Goal: Task Accomplishment & Management: Use online tool/utility

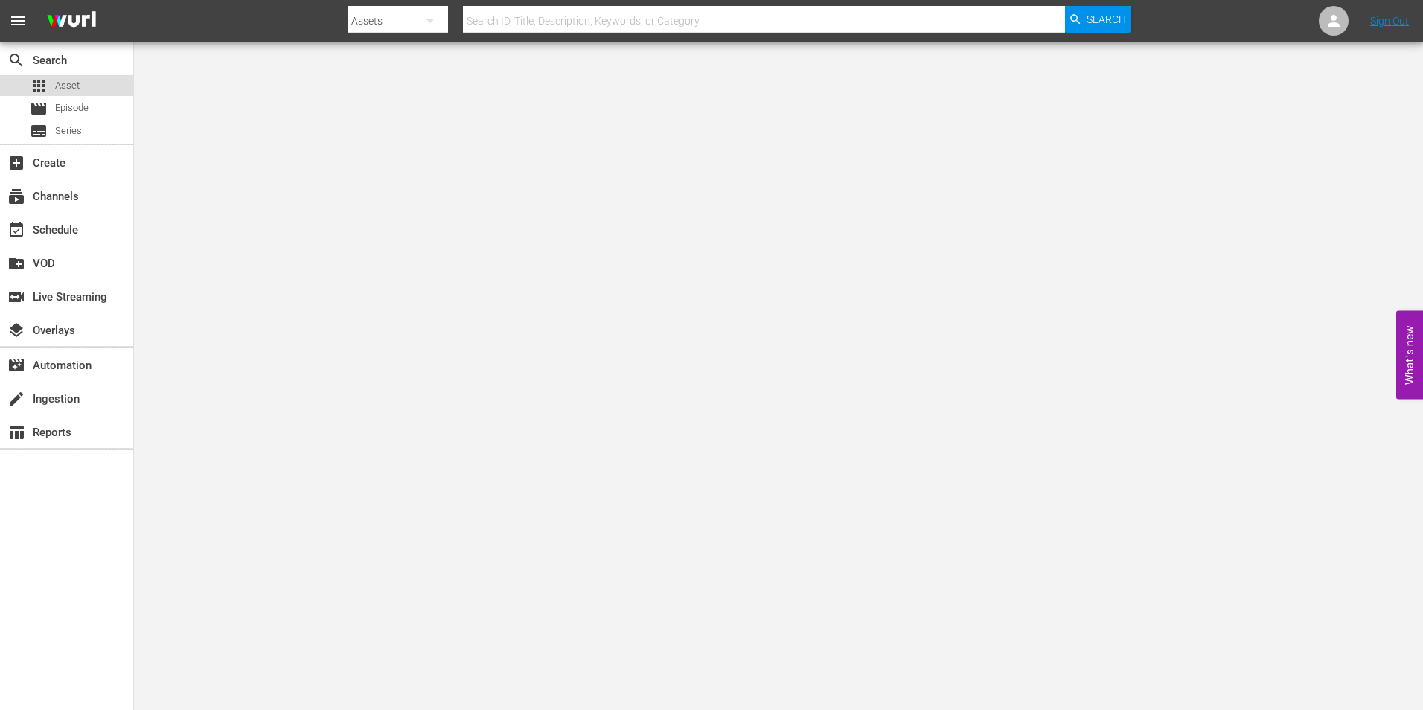
click at [82, 91] on div "apps Asset" at bounding box center [66, 85] width 133 height 21
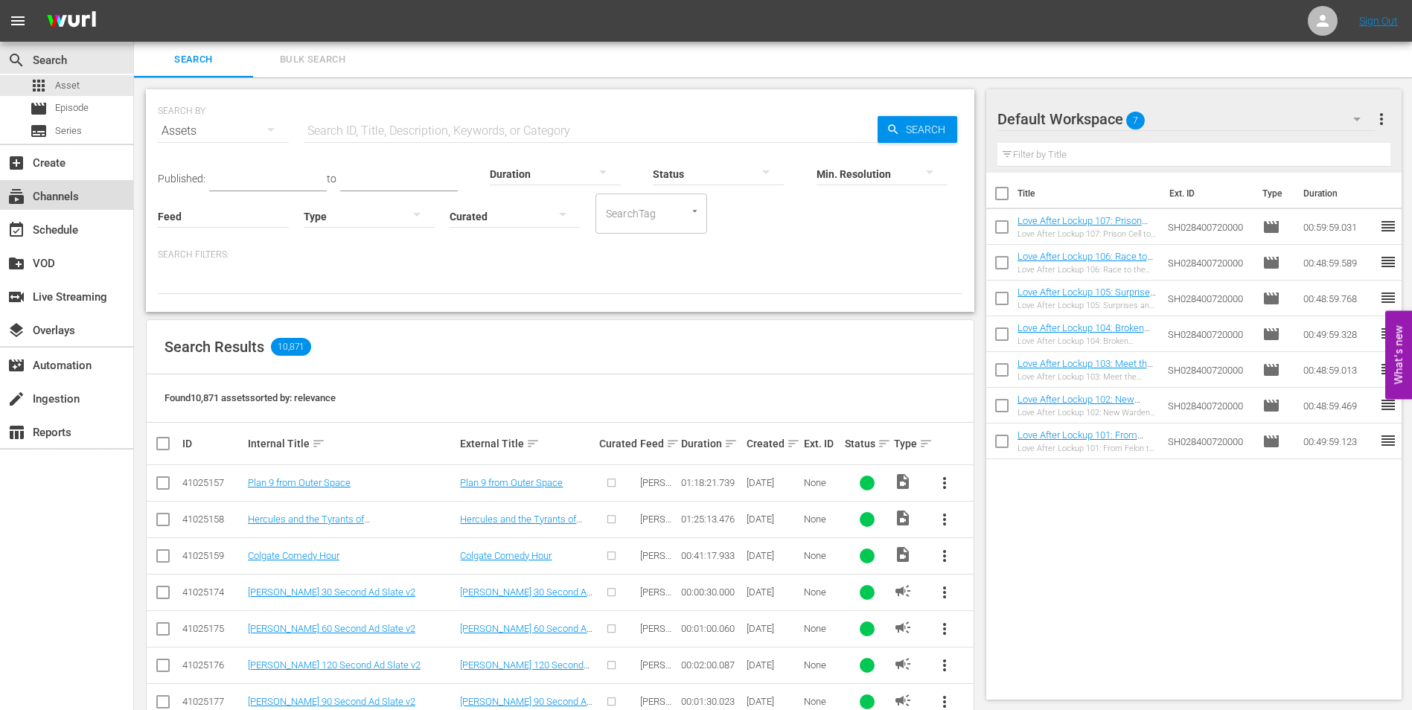
click at [72, 196] on div "subscriptions Channels" at bounding box center [41, 194] width 83 height 13
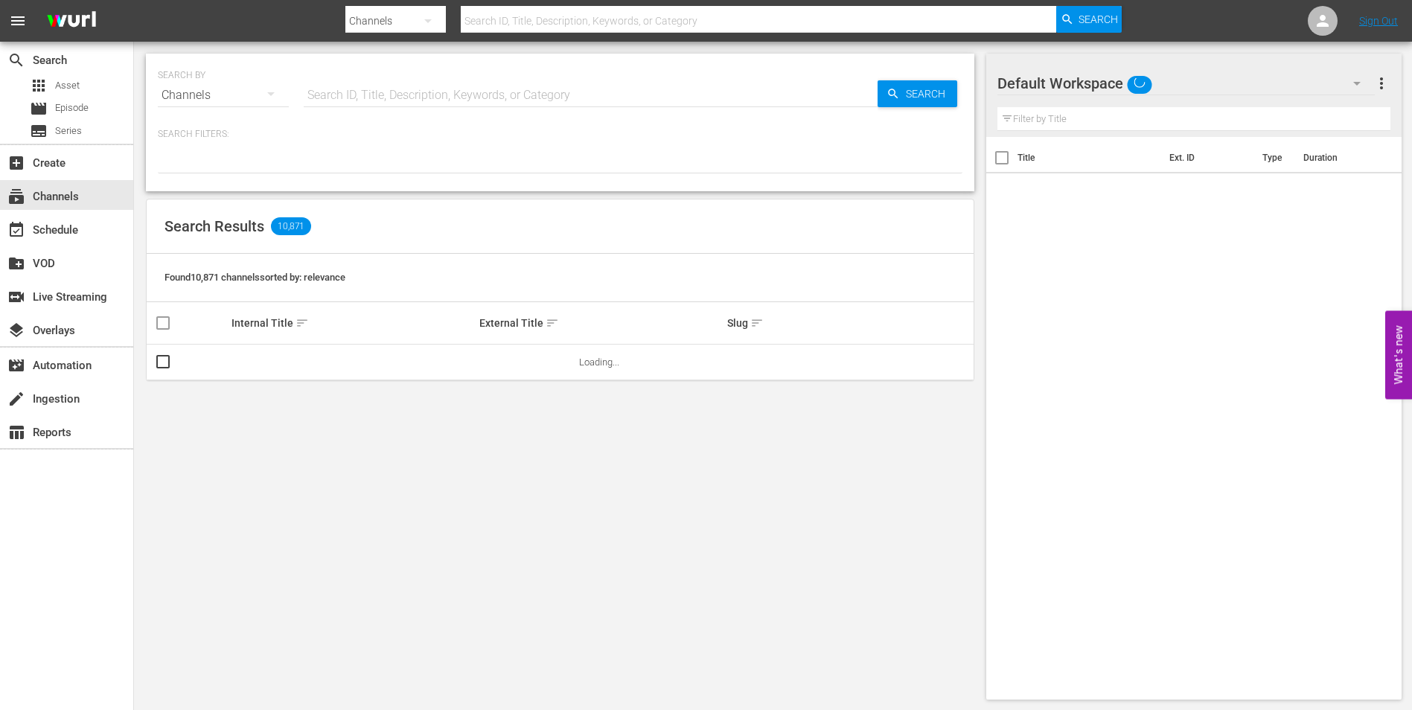
click at [367, 91] on input "text" at bounding box center [591, 95] width 574 height 36
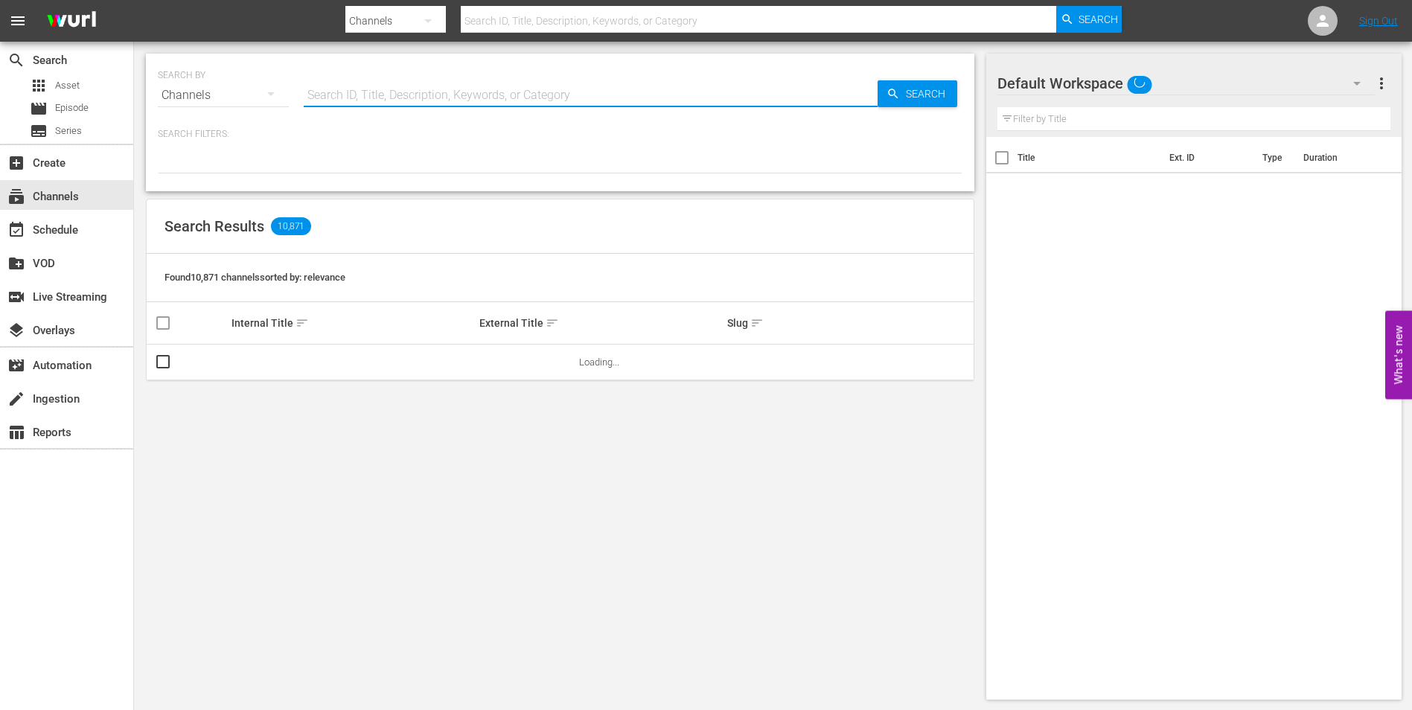
type input "love after lockup"
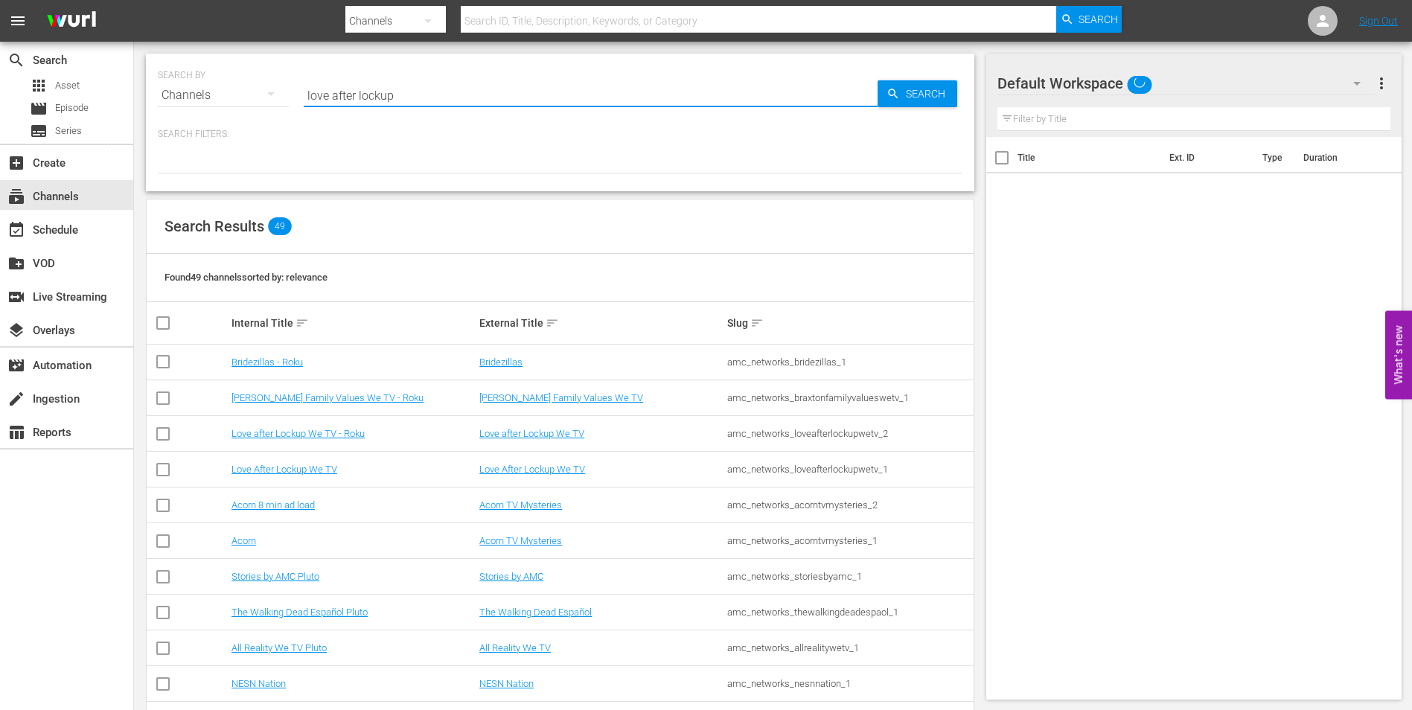
type input "love after lockup"
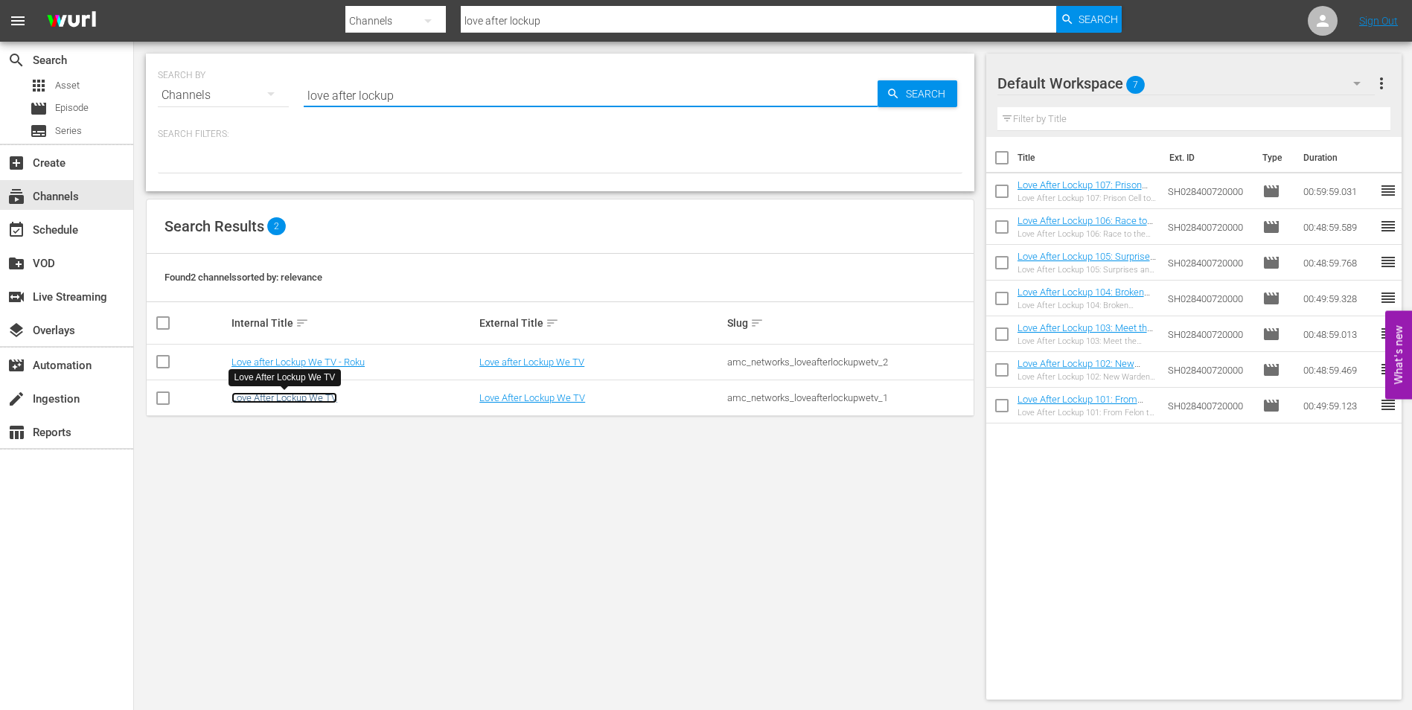
click at [305, 394] on link "Love After Lockup We TV" at bounding box center [284, 397] width 106 height 11
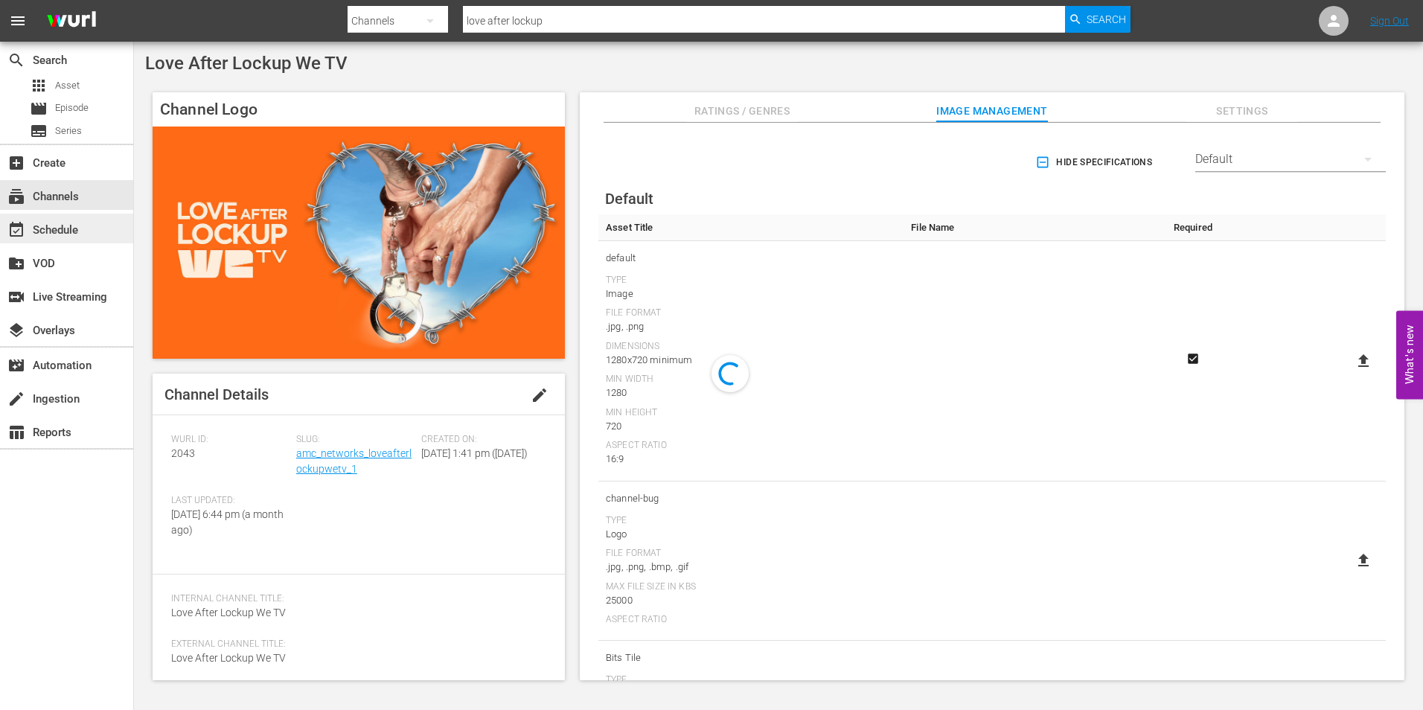
click at [44, 217] on div "event_available Schedule" at bounding box center [66, 229] width 133 height 30
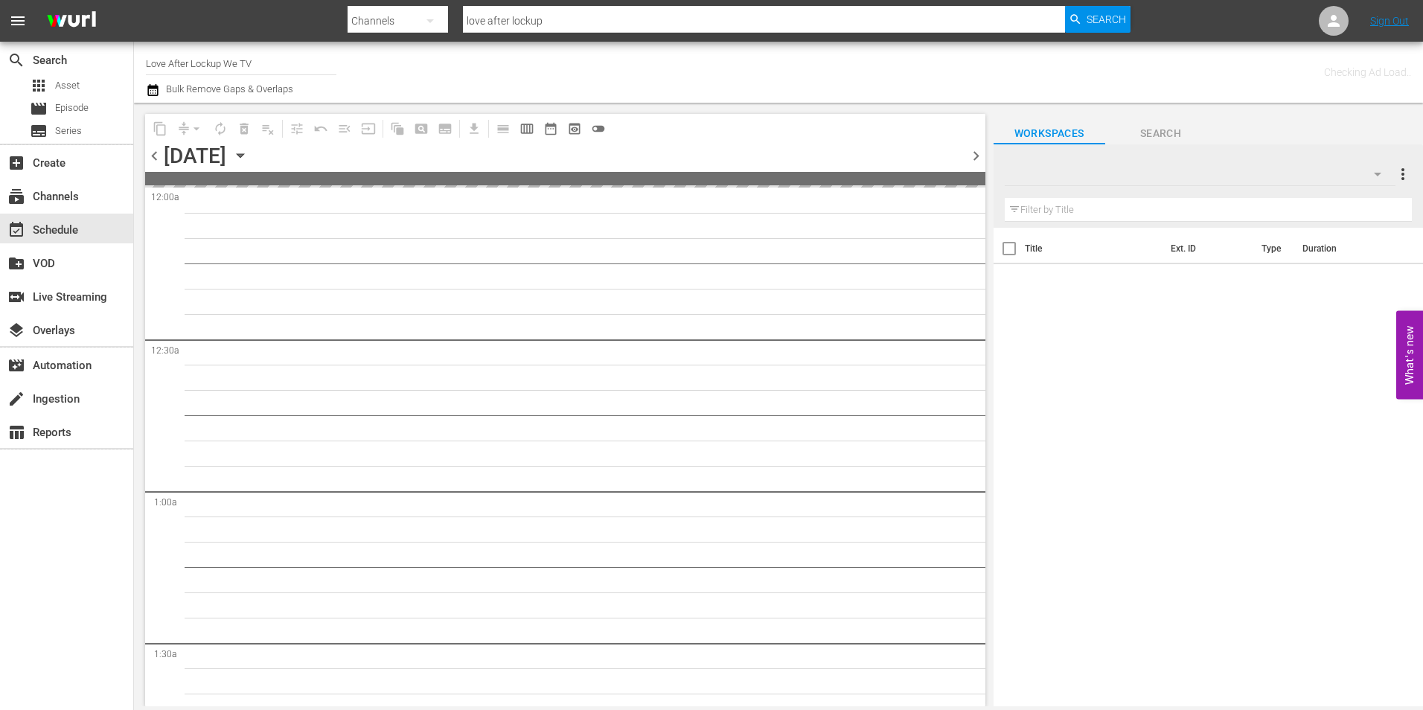
click at [970, 162] on span "chevron_right" at bounding box center [976, 156] width 19 height 19
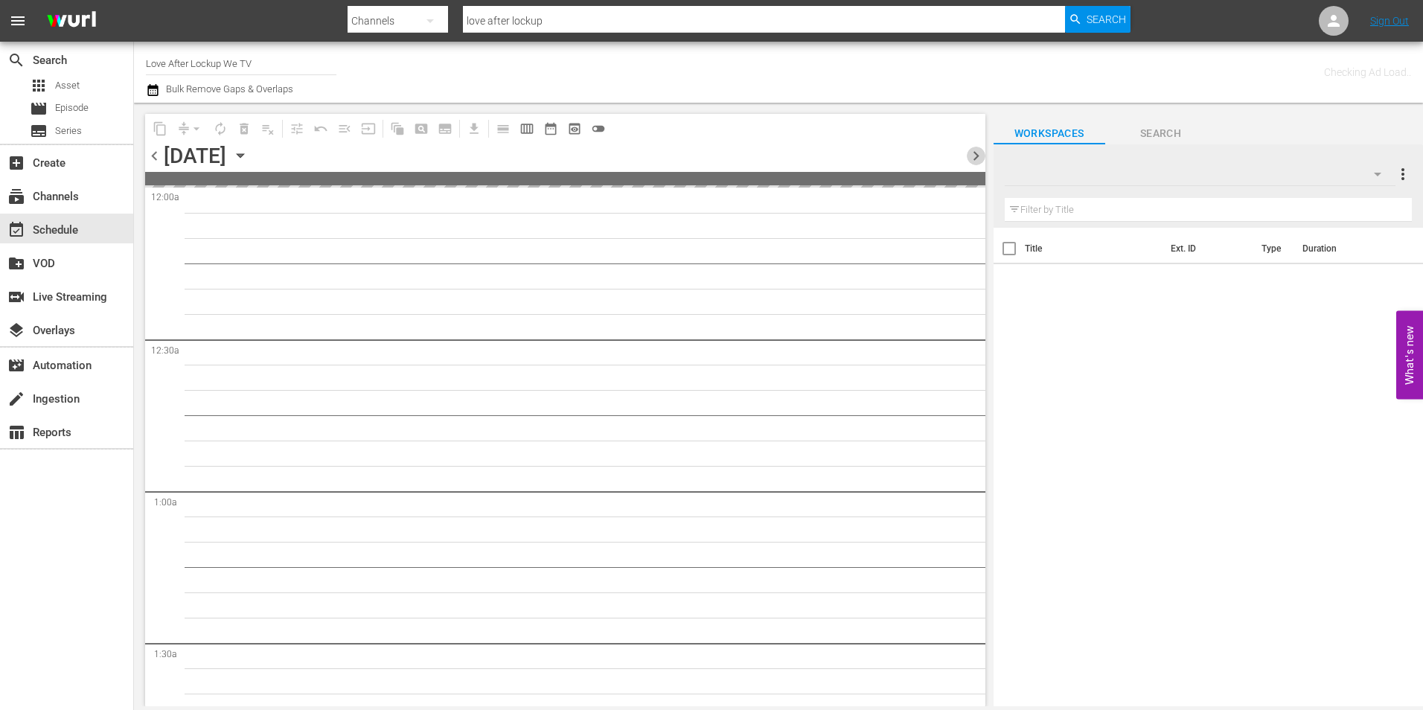
click at [970, 162] on span "chevron_right" at bounding box center [976, 156] width 19 height 19
click at [970, 161] on span "chevron_right" at bounding box center [976, 156] width 19 height 19
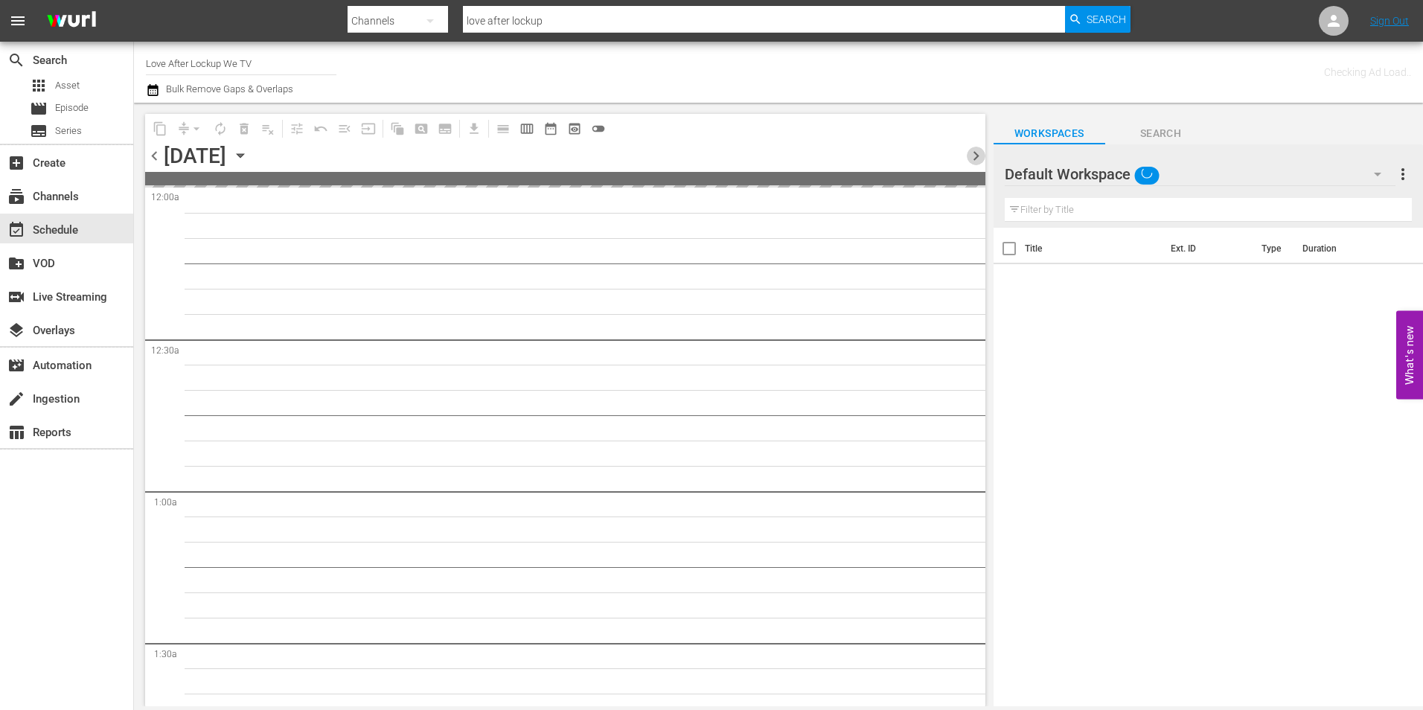
click at [970, 161] on span "chevron_right" at bounding box center [976, 156] width 19 height 19
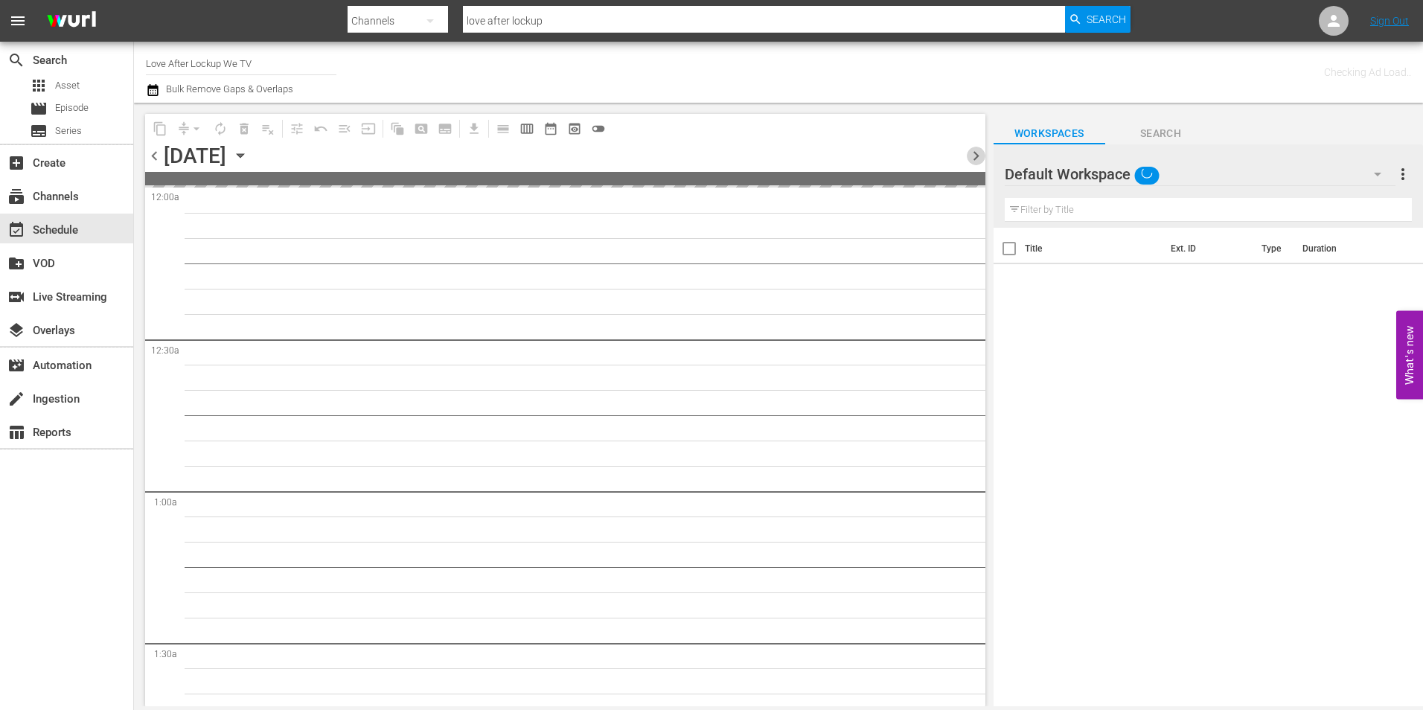
click at [970, 161] on span "chevron_right" at bounding box center [976, 156] width 19 height 19
click at [154, 161] on span "chevron_left" at bounding box center [154, 156] width 19 height 19
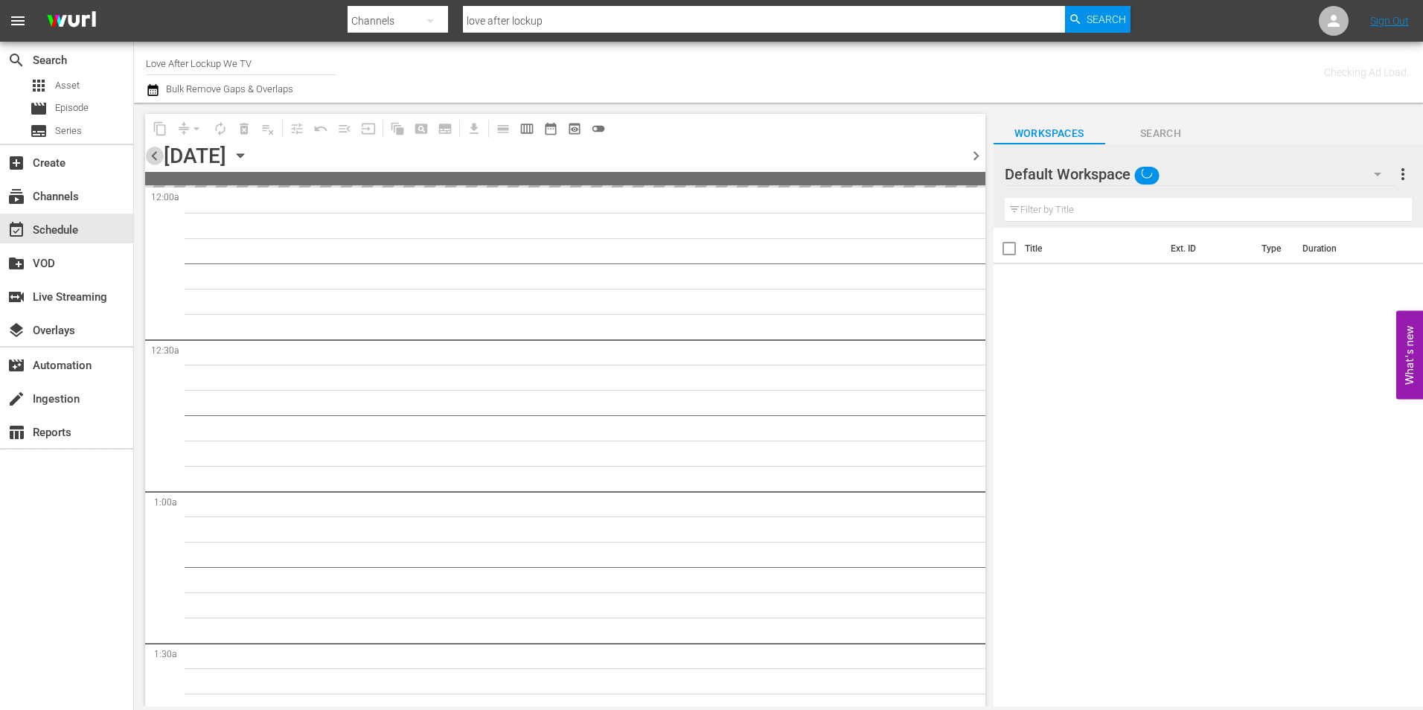
click at [154, 161] on span "chevron_left" at bounding box center [154, 156] width 19 height 19
click at [974, 162] on span "chevron_right" at bounding box center [976, 156] width 19 height 19
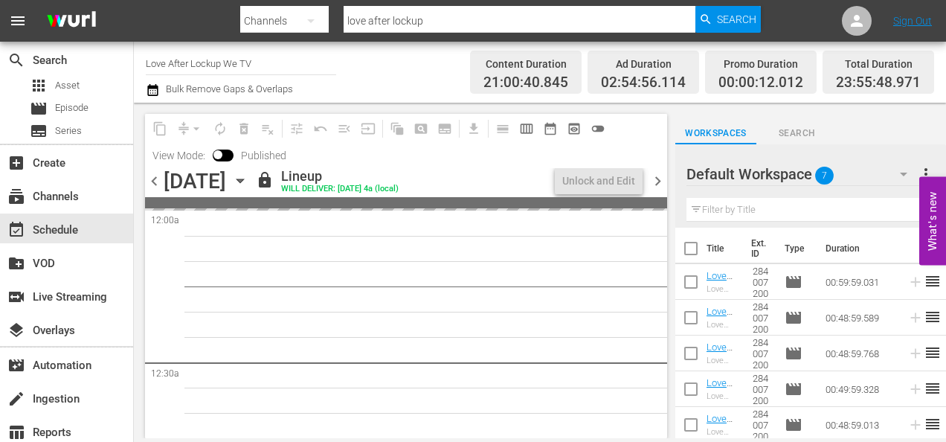
click at [458, 65] on div "Channel Title Love After Lockup We TV Bulk Remove Gaps & Overlaps" at bounding box center [343, 72] width 394 height 54
